Goal: Task Accomplishment & Management: Use online tool/utility

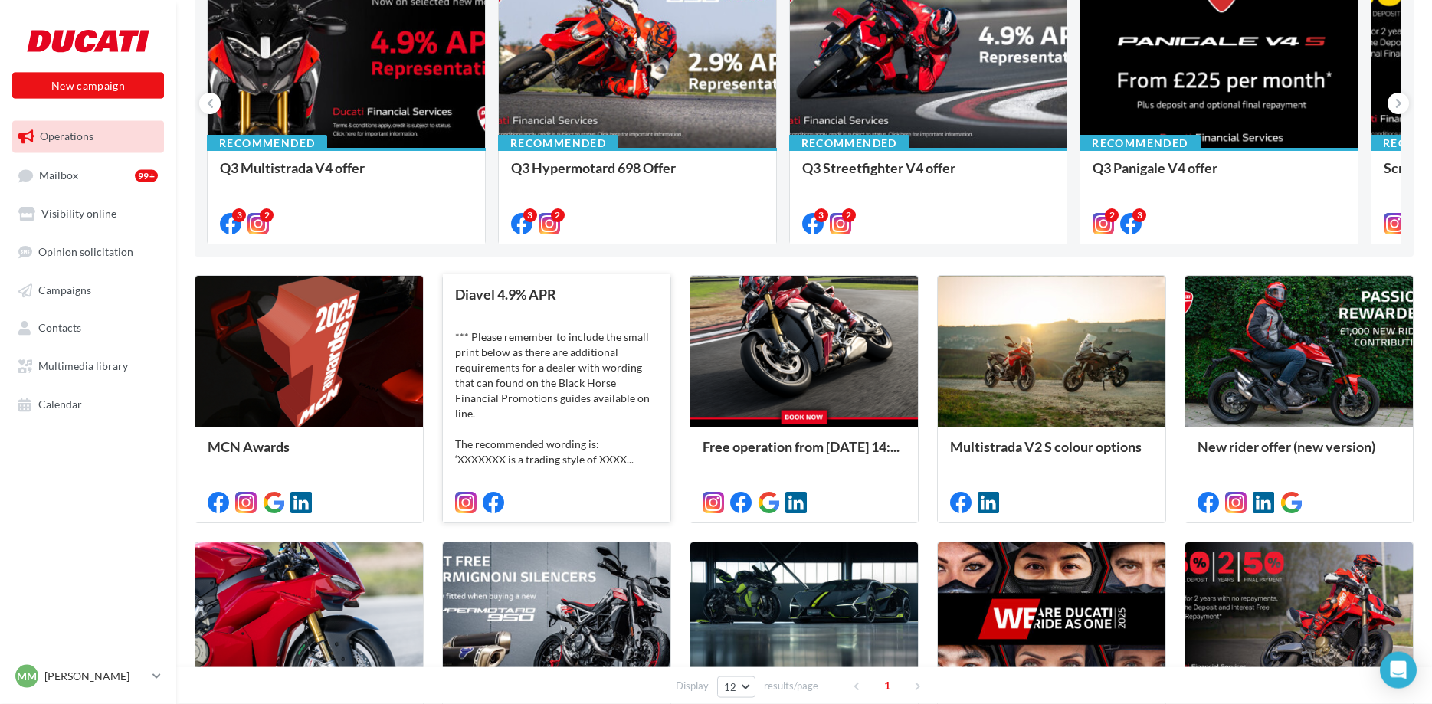
scroll to position [234, 0]
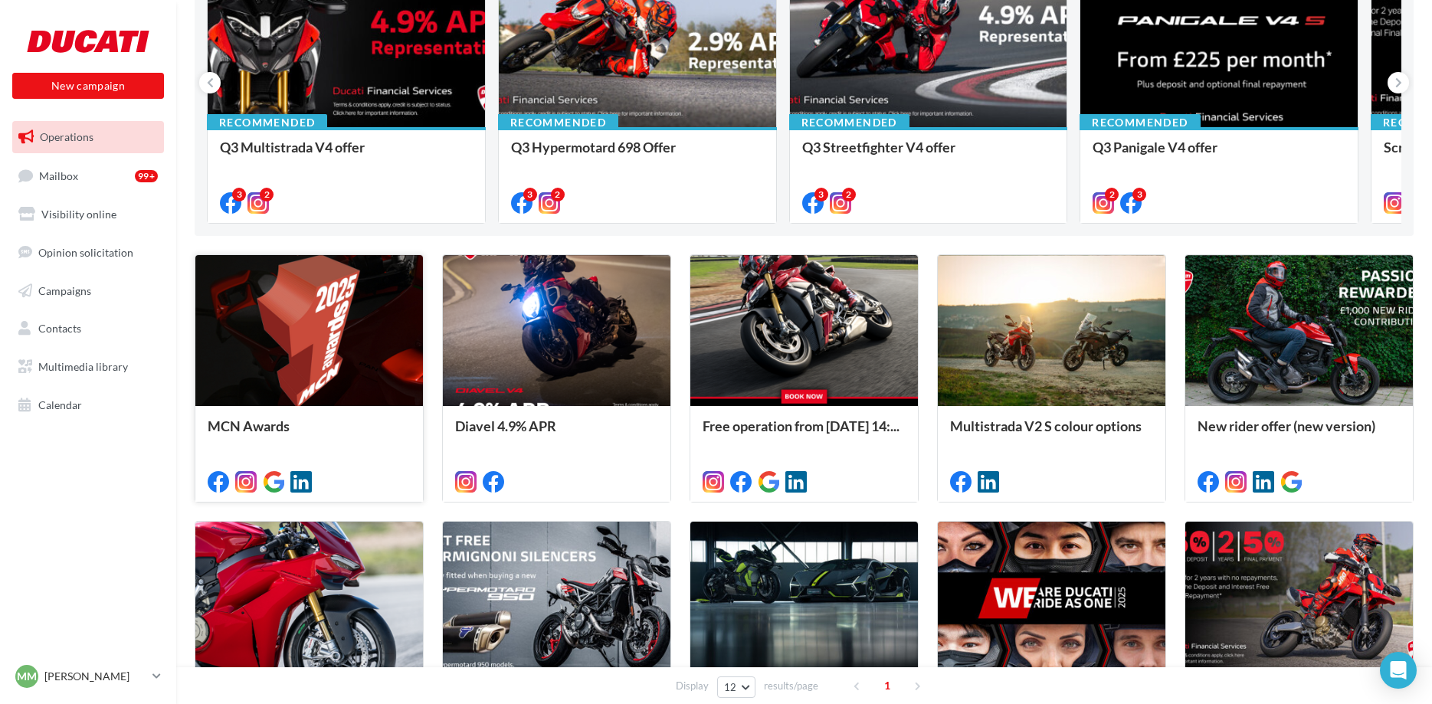
click at [333, 352] on div at bounding box center [309, 331] width 228 height 153
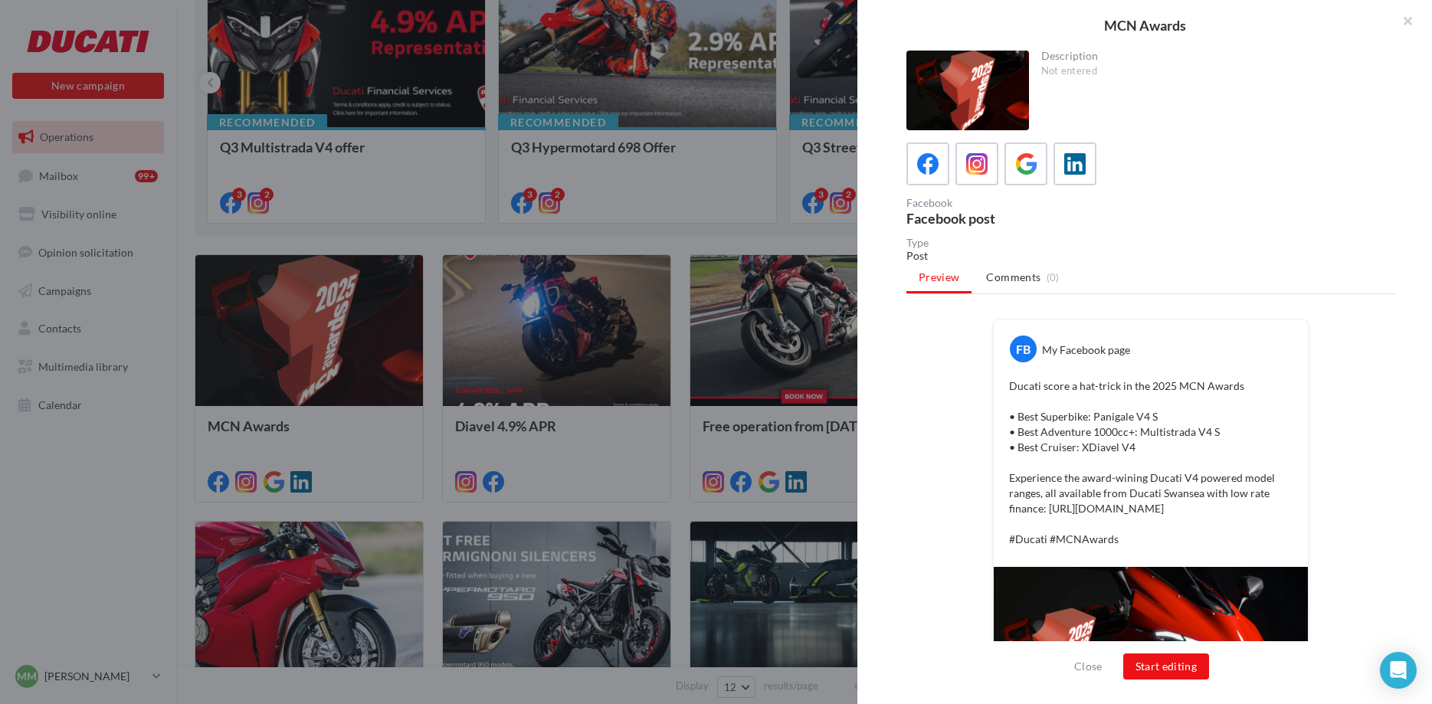
scroll to position [110, 0]
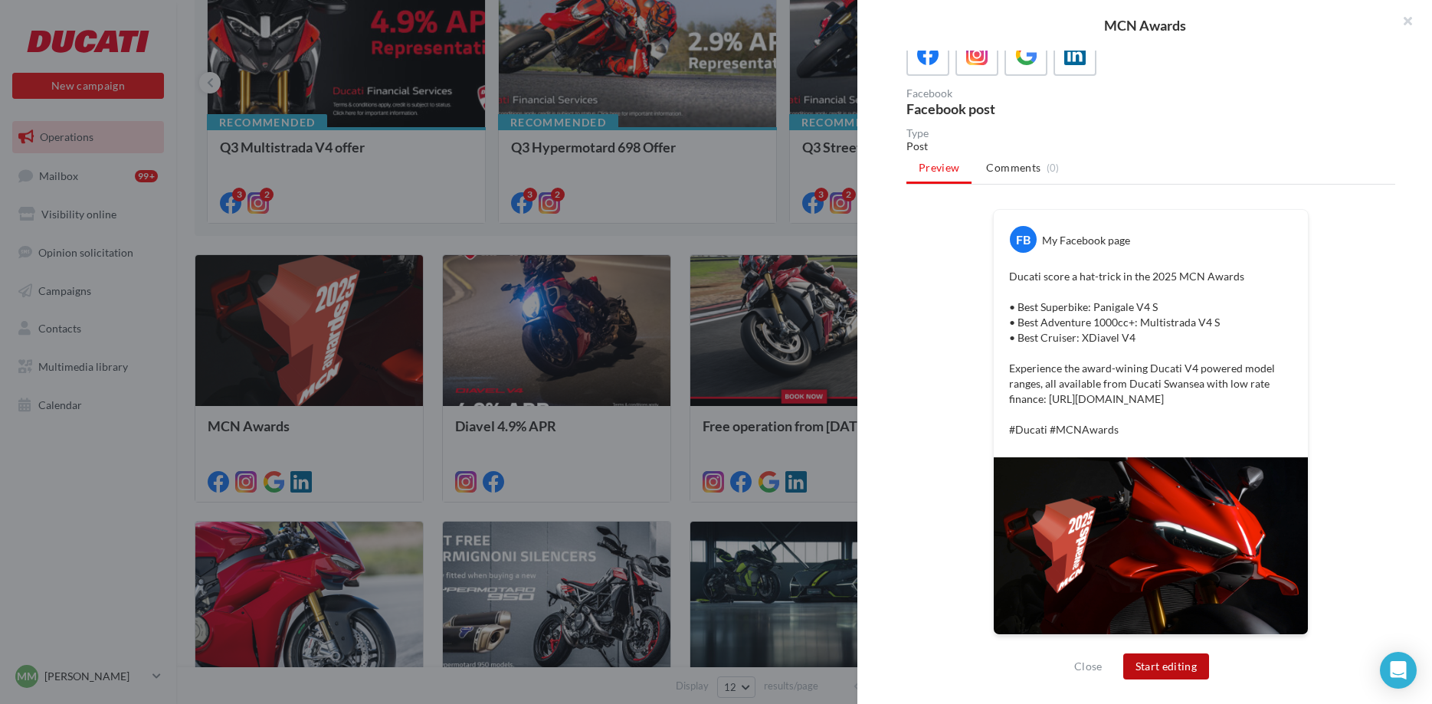
click at [1161, 674] on button "Start editing" at bounding box center [1166, 667] width 87 height 26
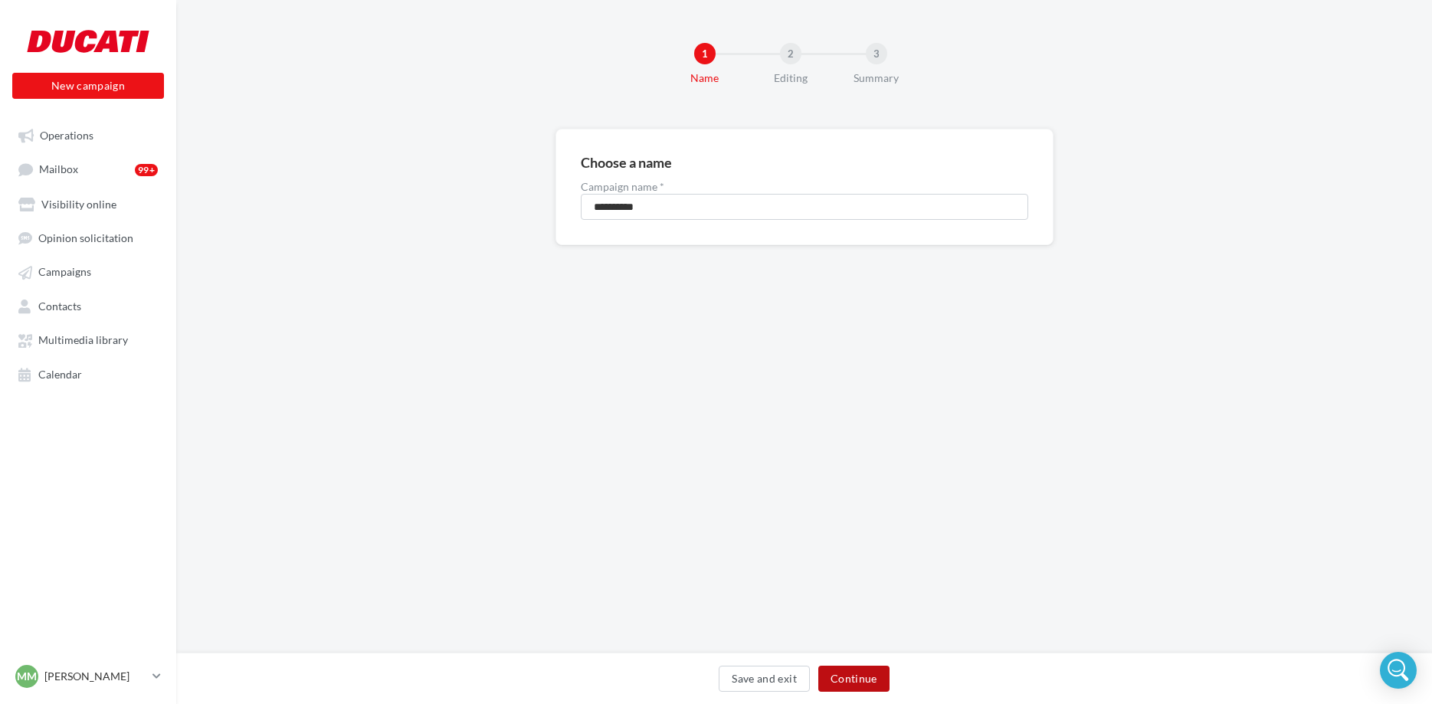
click at [861, 684] on button "Continue" at bounding box center [853, 679] width 71 height 26
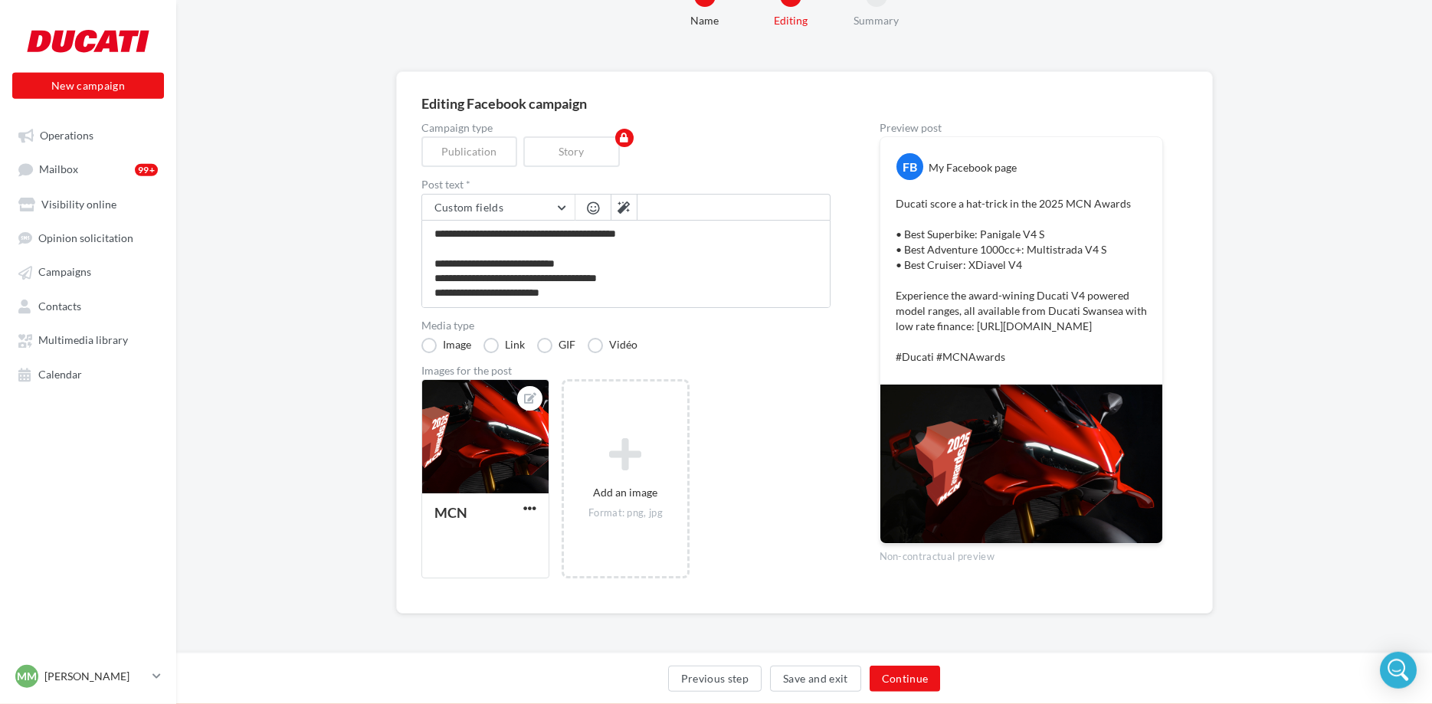
scroll to position [61, 0]
click at [904, 680] on button "Continue" at bounding box center [905, 679] width 71 height 26
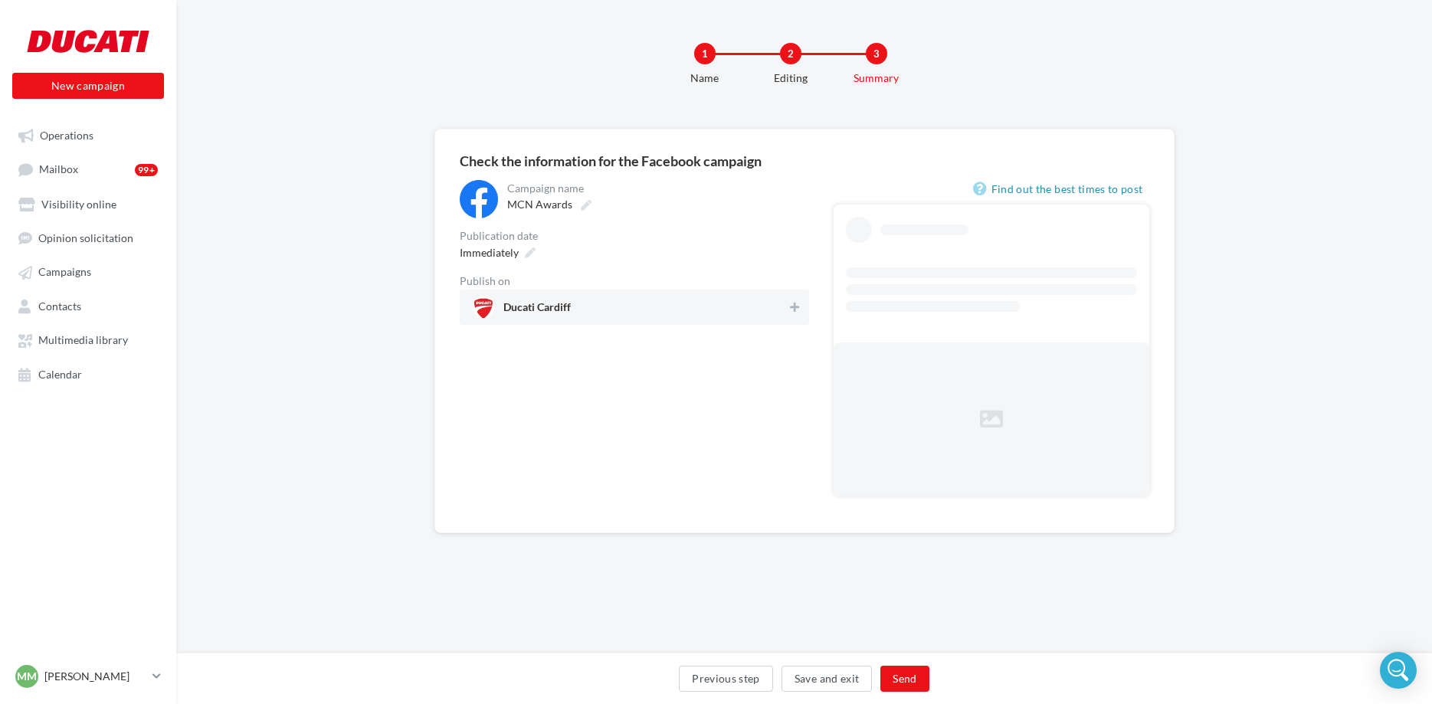
click at [597, 299] on span "Ducati Cardiff" at bounding box center [630, 307] width 316 height 23
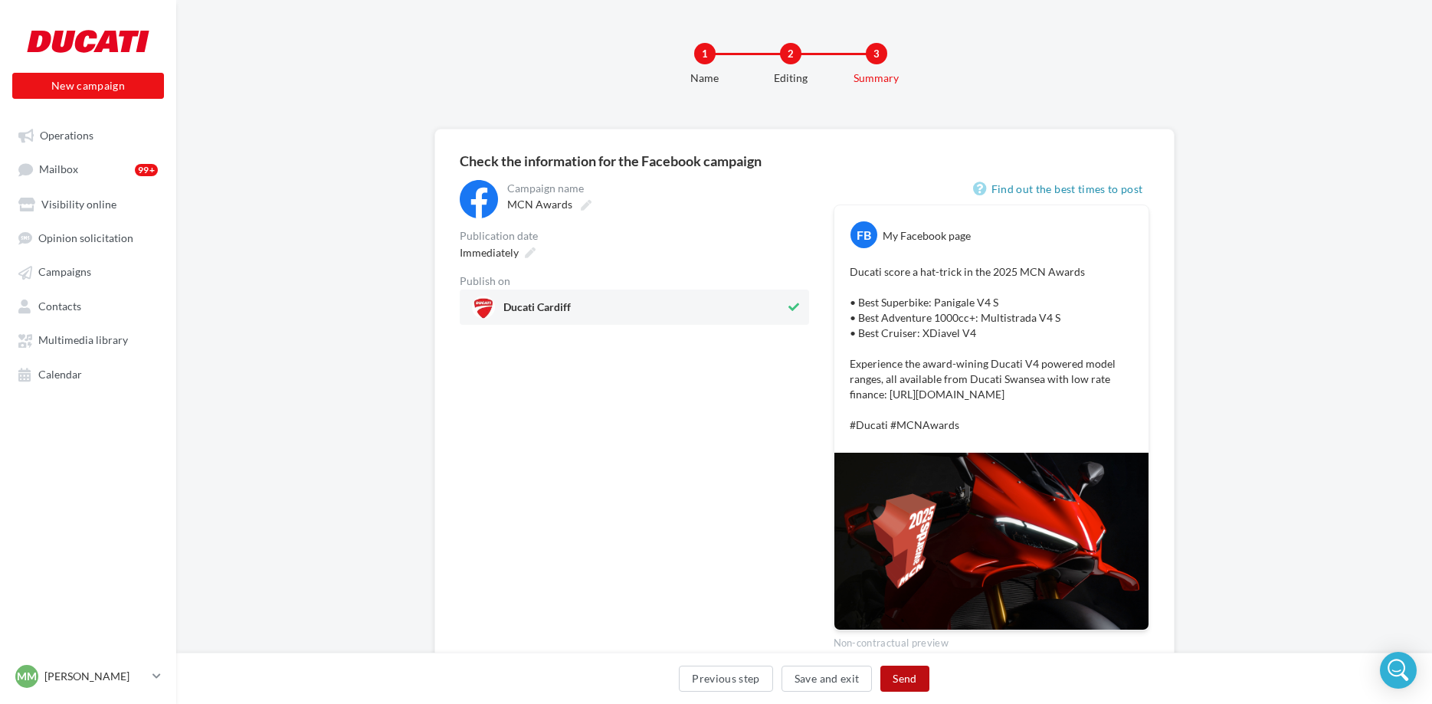
click at [910, 678] on button "Send" at bounding box center [905, 679] width 48 height 26
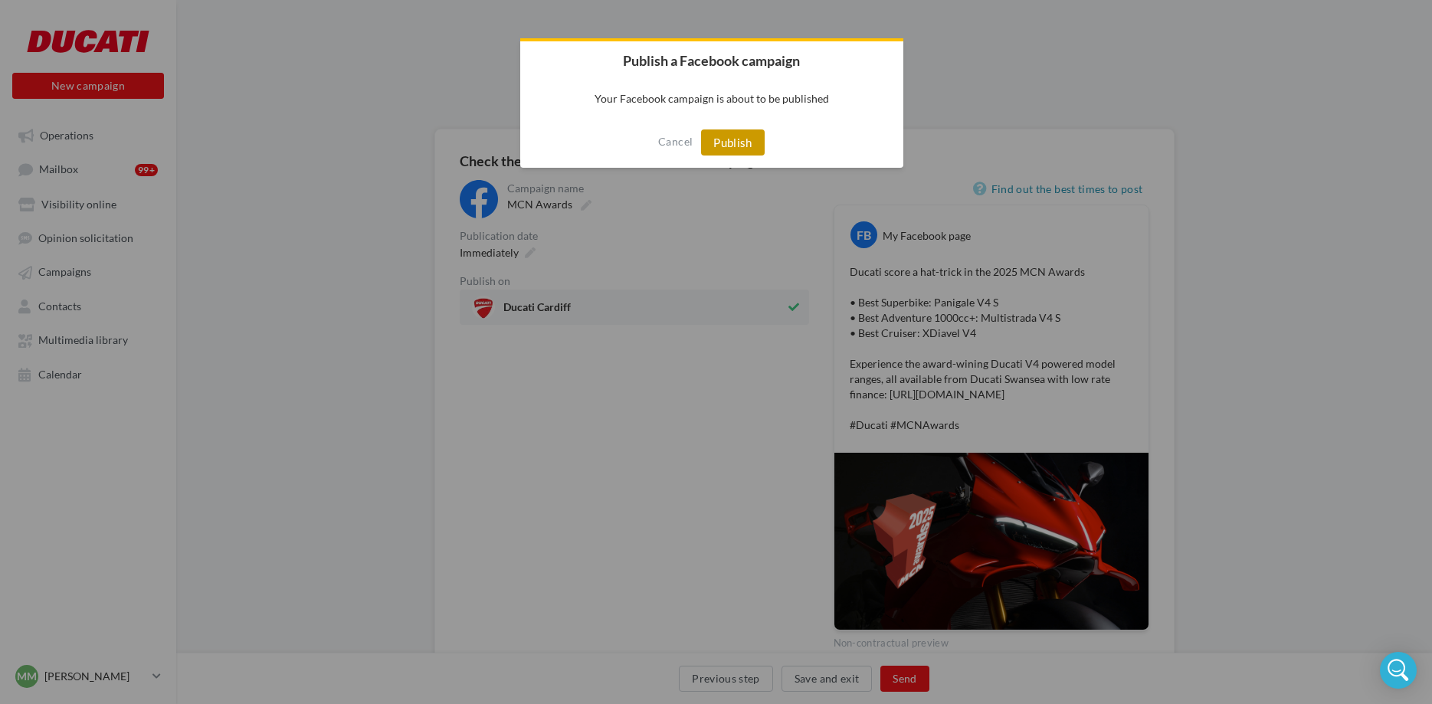
click at [735, 142] on button "Publish" at bounding box center [733, 143] width 64 height 26
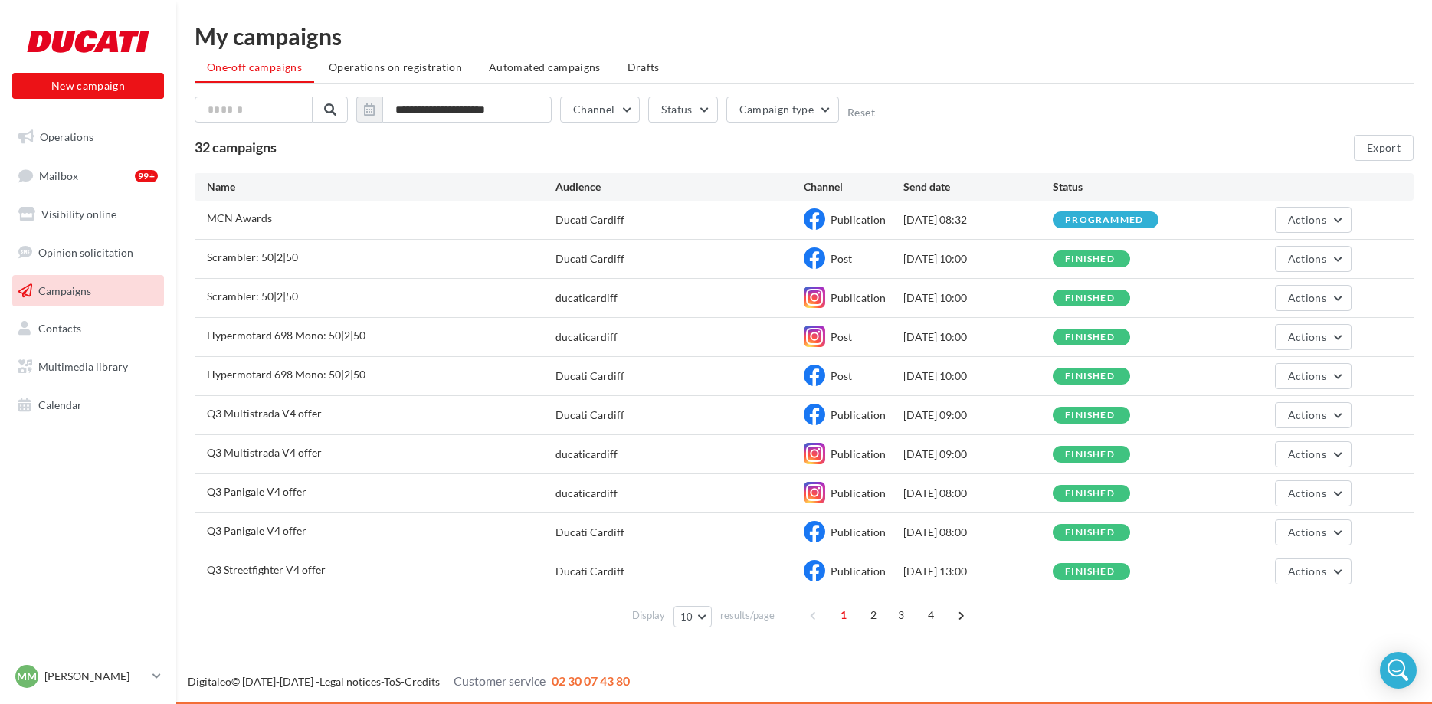
click at [1127, 223] on div "programmed" at bounding box center [1104, 220] width 78 height 10
click at [1280, 215] on button "Actions" at bounding box center [1313, 220] width 77 height 26
click at [1264, 251] on button "View results" at bounding box center [1275, 256] width 153 height 40
